Goal: Task Accomplishment & Management: Complete application form

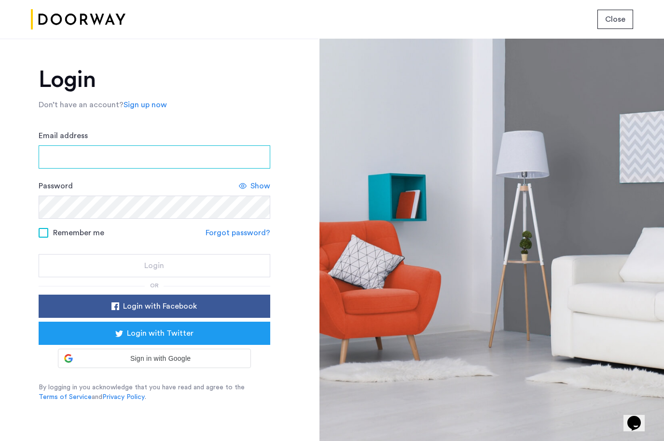
click at [202, 161] on input "Email address" at bounding box center [155, 156] width 232 height 23
type input "**********"
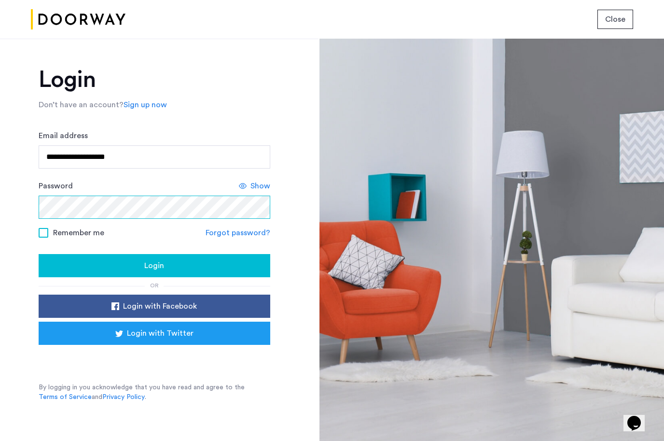
click at [39, 254] on button "Login" at bounding box center [155, 265] width 232 height 23
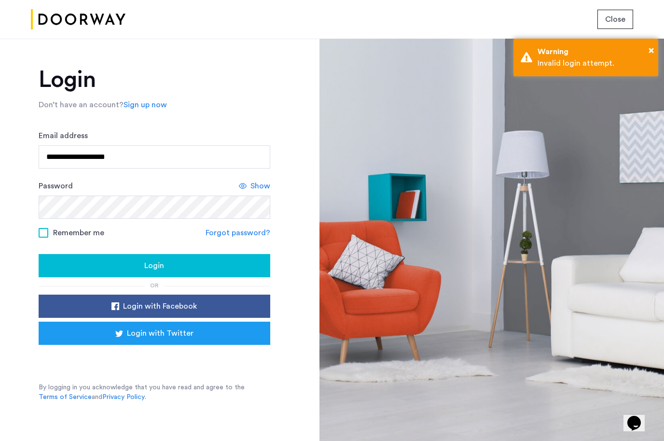
click at [222, 232] on link "Forgot password?" at bounding box center [238, 233] width 65 height 12
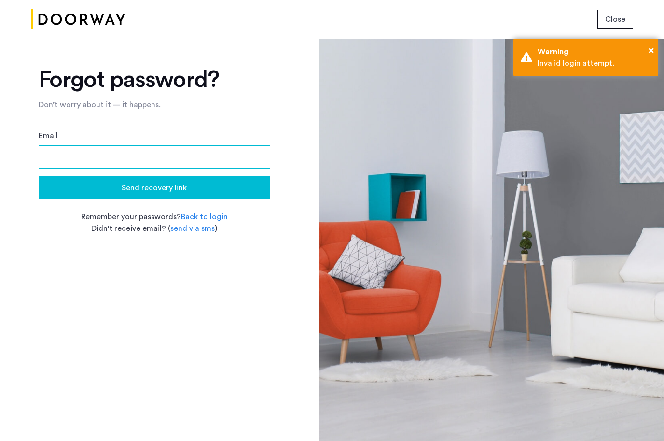
click at [195, 160] on input "Email" at bounding box center [155, 156] width 232 height 23
type input "**********"
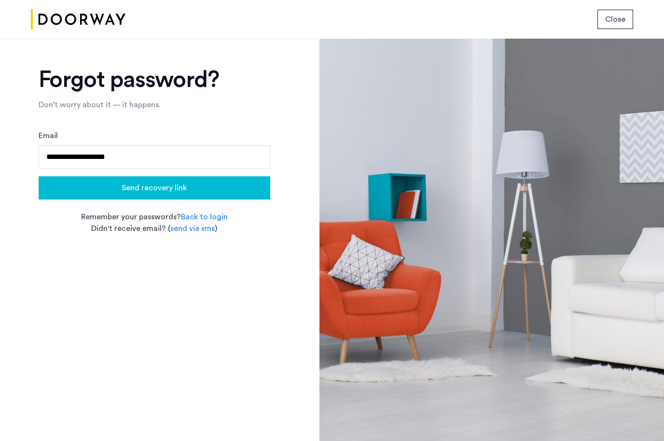
click at [129, 188] on span "Send recovery link" at bounding box center [154, 188] width 65 height 12
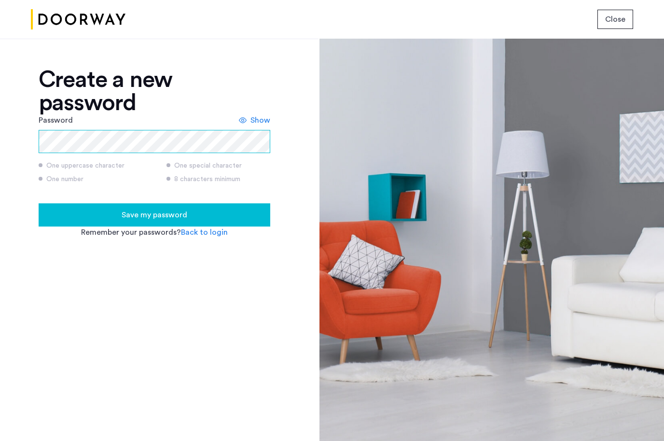
click at [39, 203] on button "Save my password" at bounding box center [155, 214] width 232 height 23
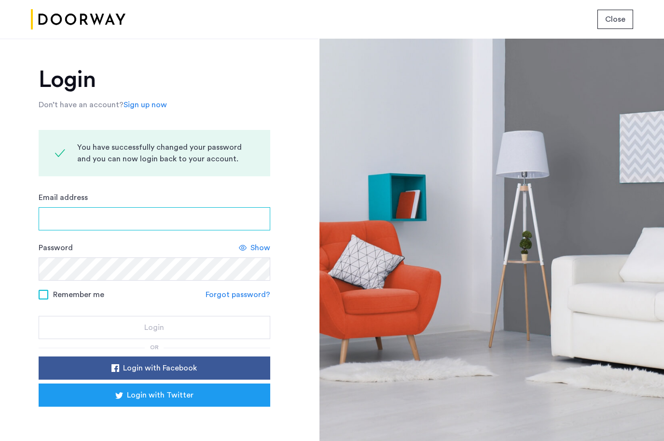
click at [90, 217] on input "Email address" at bounding box center [155, 218] width 232 height 23
type input "**********"
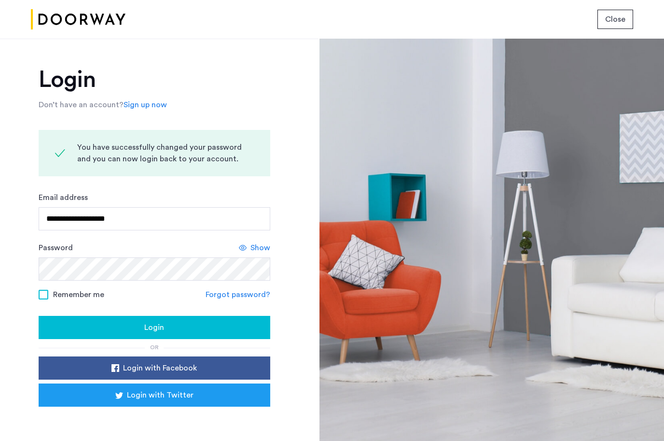
click at [239, 248] on icon at bounding box center [243, 248] width 8 height 8
click at [39, 316] on button "Login" at bounding box center [155, 327] width 232 height 23
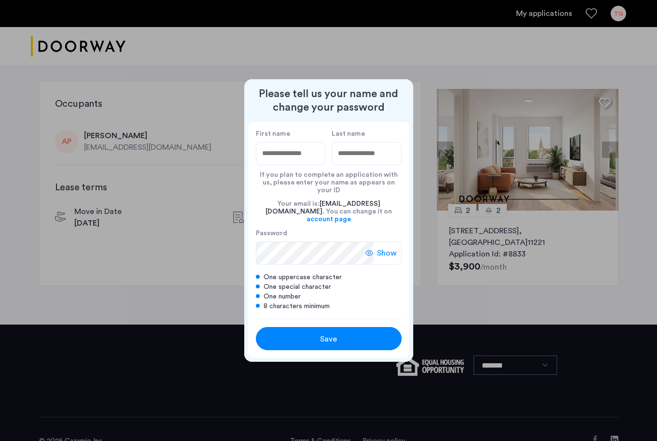
click at [306, 155] on input "First name" at bounding box center [291, 153] width 70 height 23
type input "*****"
click at [361, 164] on input "Last name" at bounding box center [367, 153] width 70 height 23
type input "****"
click at [381, 247] on span "Show" at bounding box center [387, 253] width 20 height 12
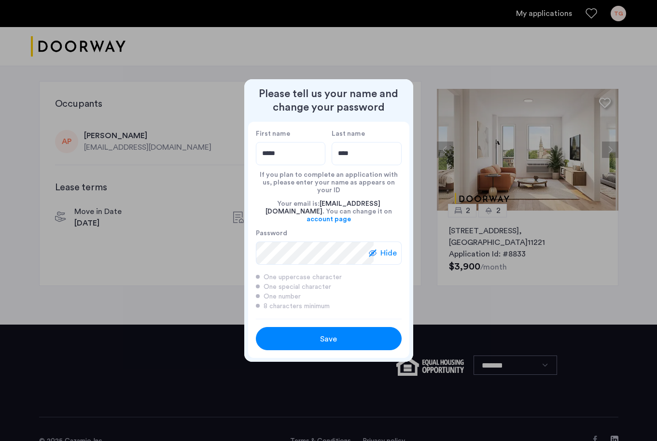
click at [305, 333] on div "Save" at bounding box center [328, 339] width 93 height 12
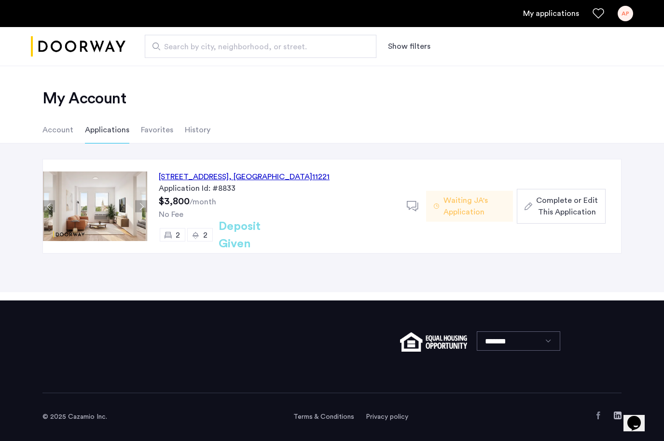
click at [548, 213] on span "Complete or Edit This Application" at bounding box center [567, 205] width 62 height 23
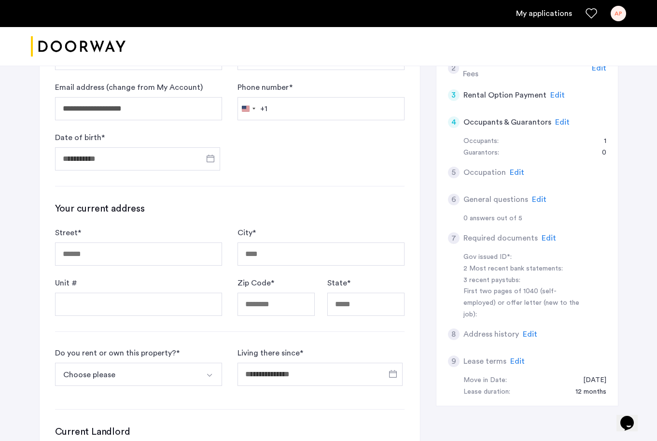
scroll to position [151, 0]
click at [511, 358] on span "Edit" at bounding box center [517, 362] width 14 height 8
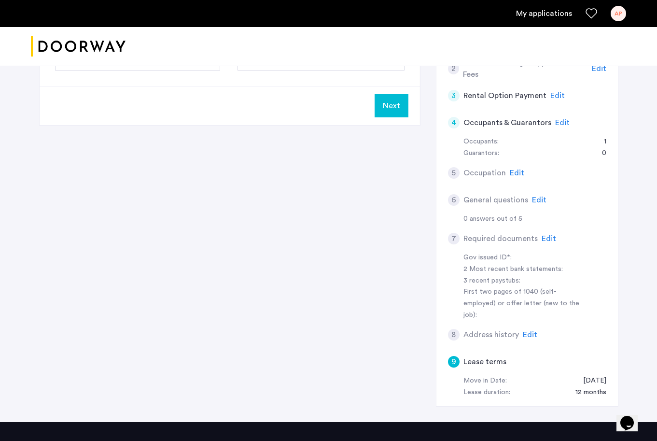
scroll to position [0, 0]
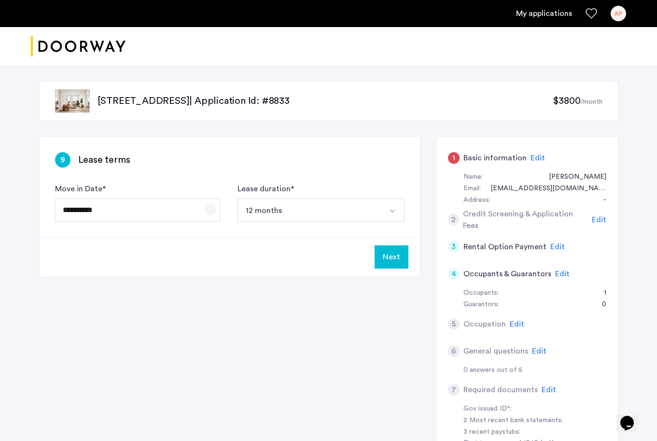
click at [215, 208] on span "Open calendar" at bounding box center [210, 209] width 23 height 23
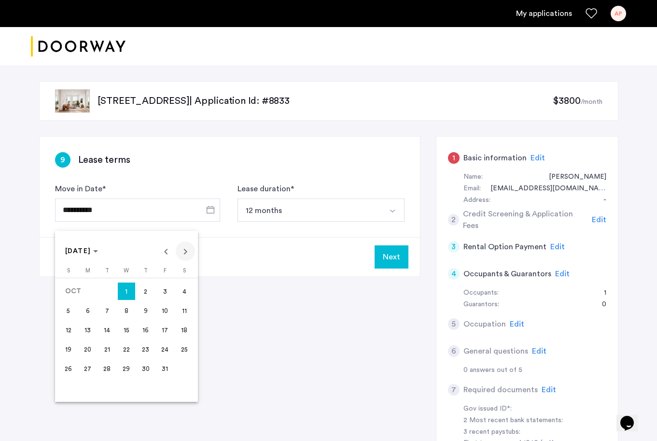
click at [186, 250] on span "Next month" at bounding box center [185, 250] width 19 height 19
click at [181, 285] on span "1" at bounding box center [184, 290] width 17 height 17
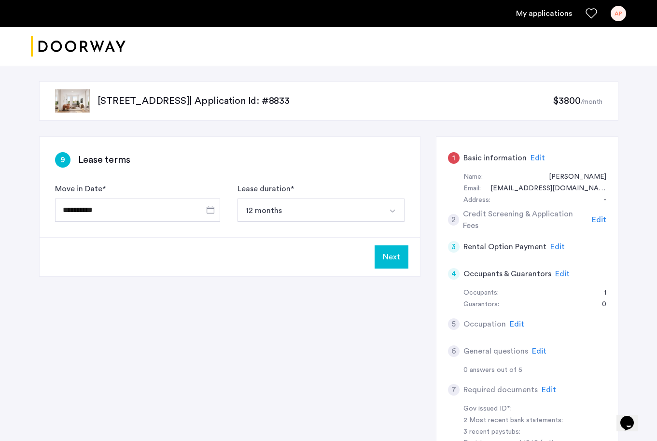
type input "**********"
click at [598, 223] on span "Edit" at bounding box center [599, 220] width 14 height 8
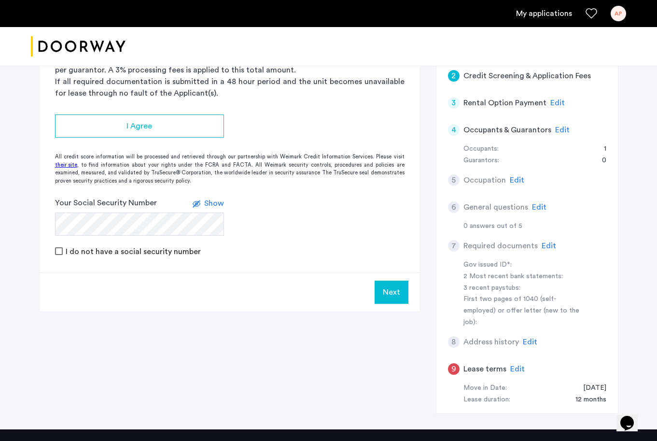
scroll to position [144, 0]
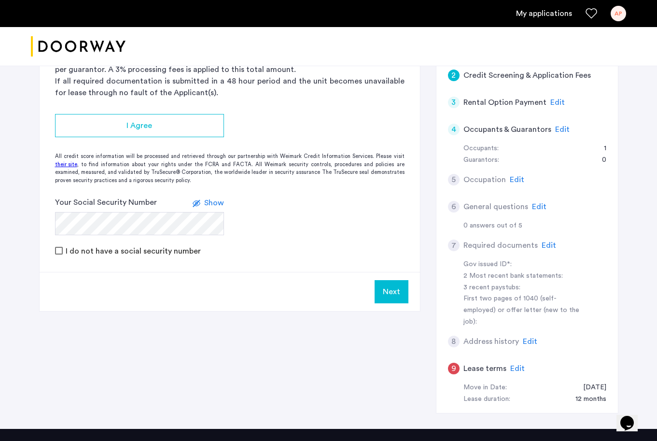
click at [559, 106] on span "Edit" at bounding box center [557, 102] width 14 height 8
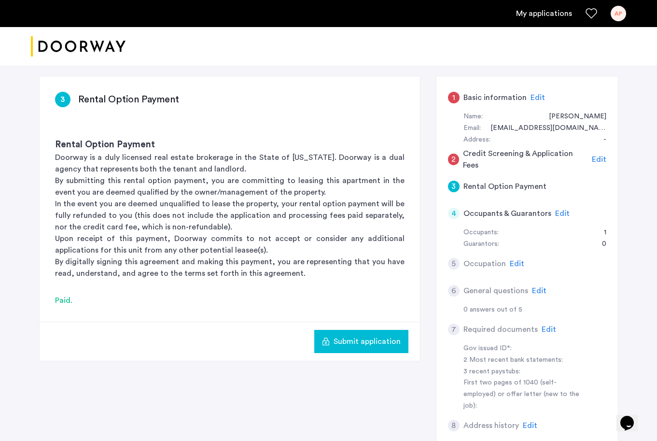
scroll to position [60, 0]
click at [557, 218] on div "Edit" at bounding box center [562, 214] width 14 height 12
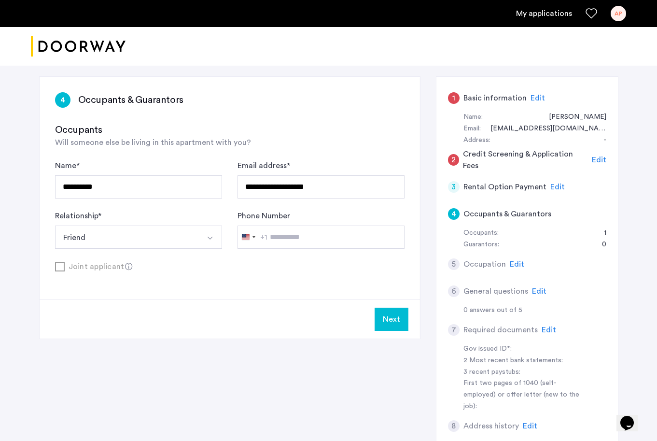
click at [398, 312] on button "Next" at bounding box center [392, 318] width 34 height 23
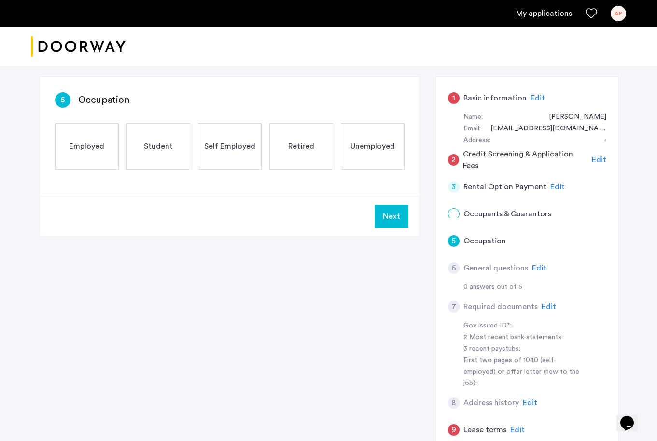
scroll to position [0, 0]
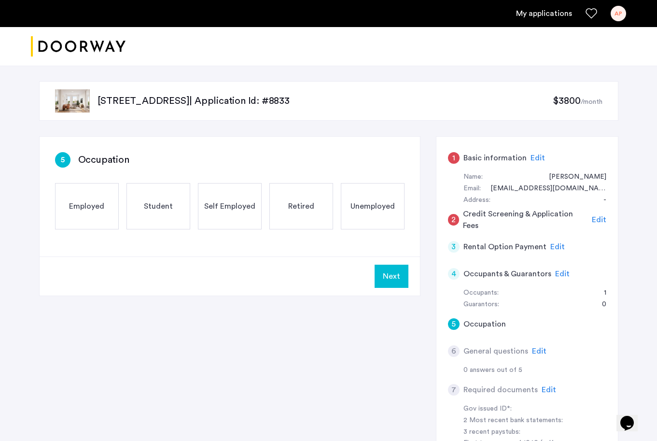
click at [89, 206] on span "Employed" at bounding box center [86, 206] width 35 height 12
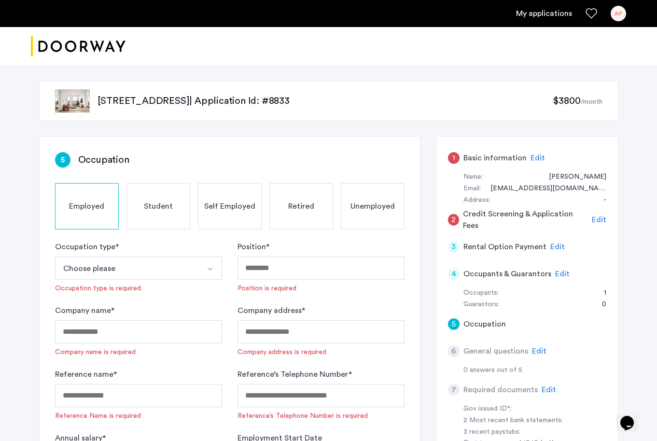
click at [128, 277] on button "Choose please" at bounding box center [127, 267] width 144 height 23
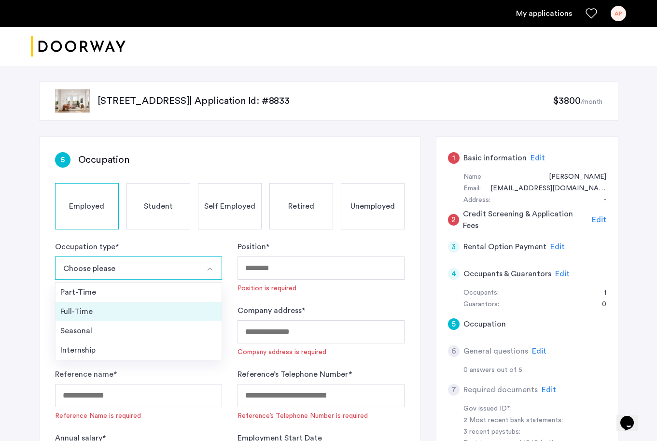
click at [112, 308] on div "Full-Time" at bounding box center [138, 312] width 156 height 12
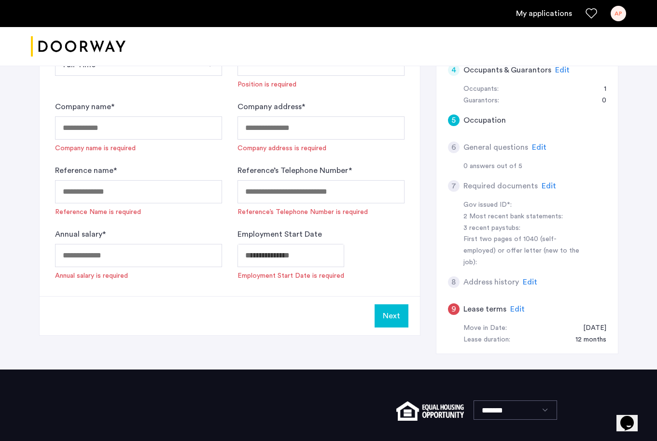
scroll to position [204, 0]
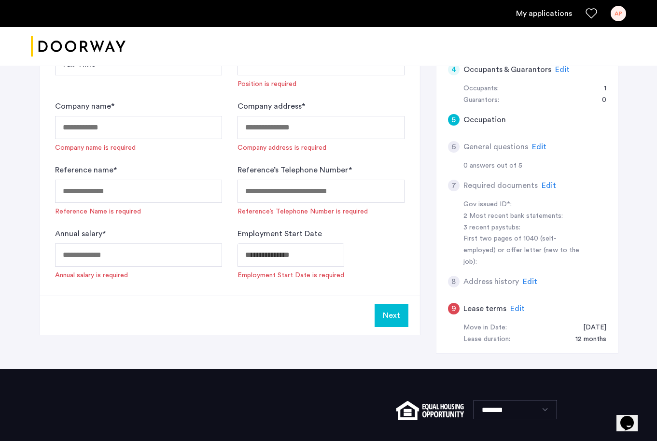
click at [537, 152] on div "Edit" at bounding box center [539, 147] width 14 height 12
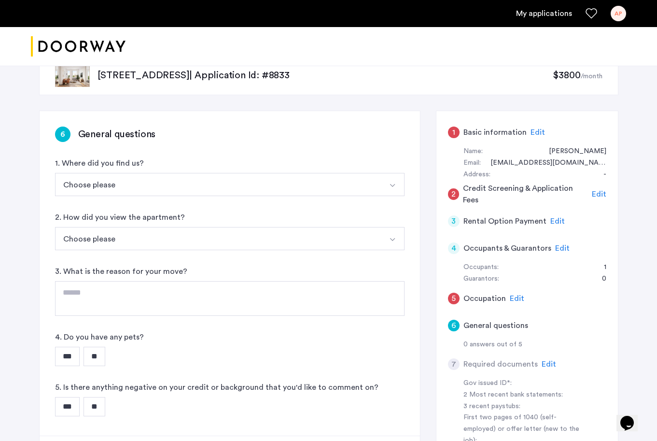
scroll to position [25, 0]
click at [218, 196] on div "6 General questions 1. Where did you find us? Choose please Streeteasy.com/Zill…" at bounding box center [230, 273] width 380 height 324
click at [232, 184] on button "Choose please" at bounding box center [218, 184] width 327 height 23
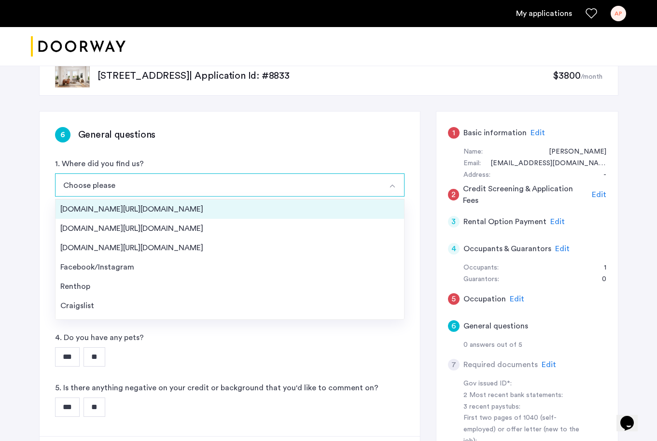
click at [207, 217] on li "Streeteasy.com/Zillow.com" at bounding box center [230, 208] width 348 height 19
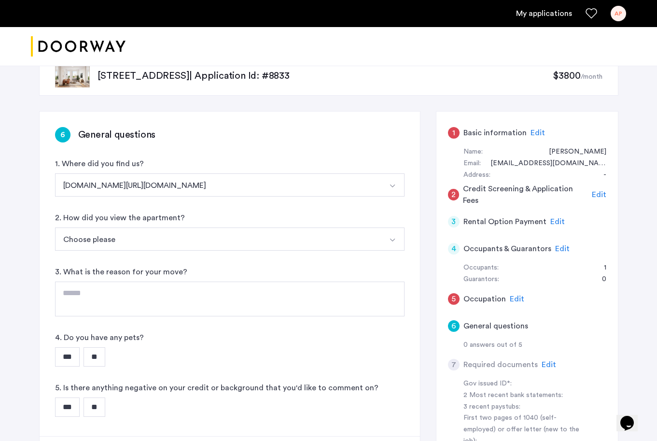
click at [185, 245] on button "Choose please" at bounding box center [218, 238] width 327 height 23
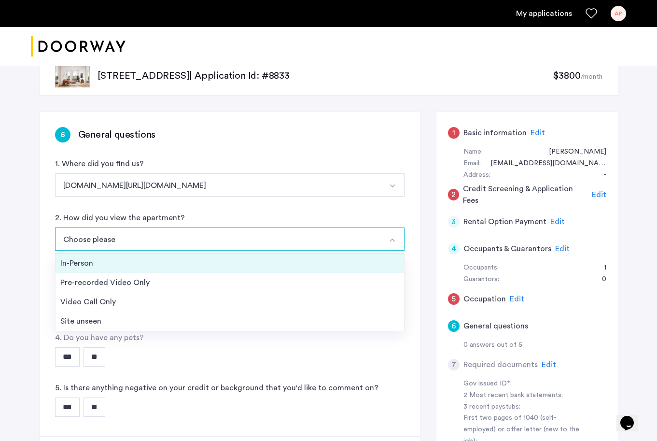
click at [147, 272] on li "In-Person" at bounding box center [230, 262] width 348 height 19
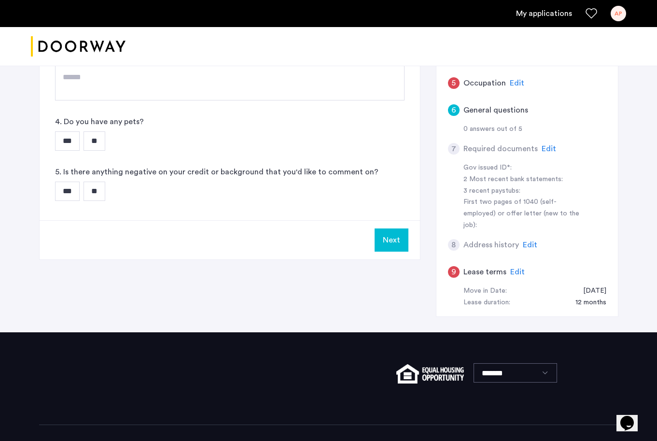
scroll to position [244, 0]
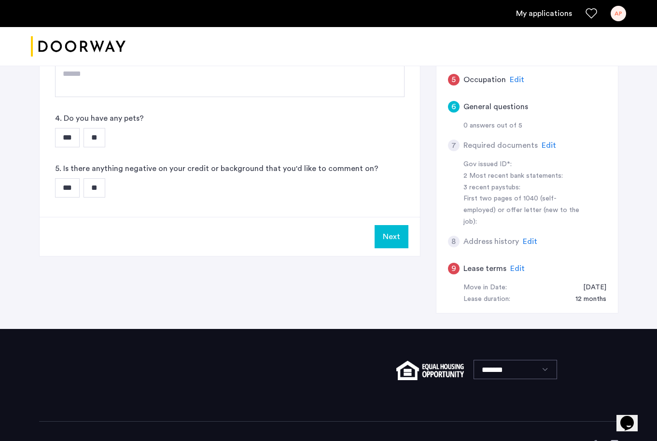
click at [112, 142] on div "*** **" at bounding box center [229, 137] width 349 height 19
click at [105, 141] on input "**" at bounding box center [94, 137] width 22 height 19
click at [101, 183] on input "**" at bounding box center [94, 187] width 22 height 19
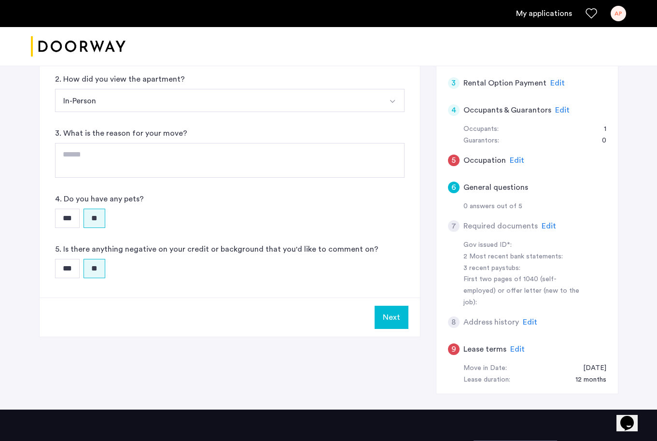
scroll to position [163, 0]
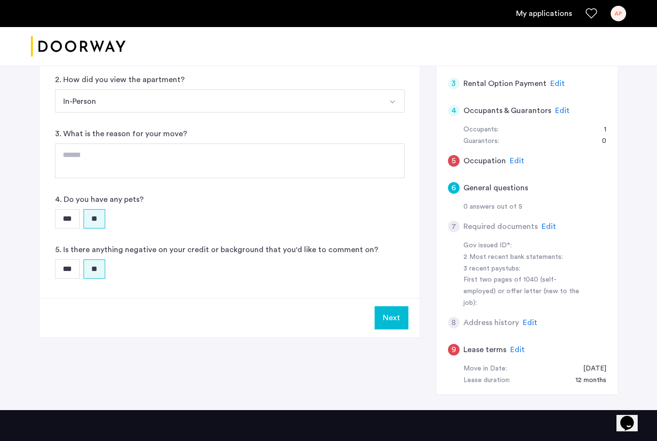
click at [545, 223] on span "Edit" at bounding box center [549, 226] width 14 height 8
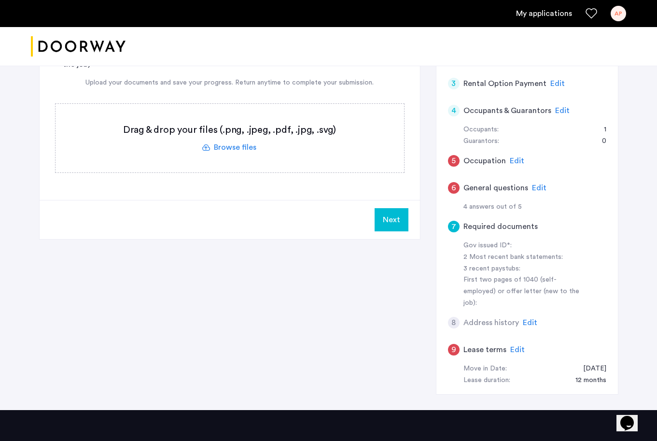
scroll to position [34, 0]
